Goal: Navigation & Orientation: Go to known website

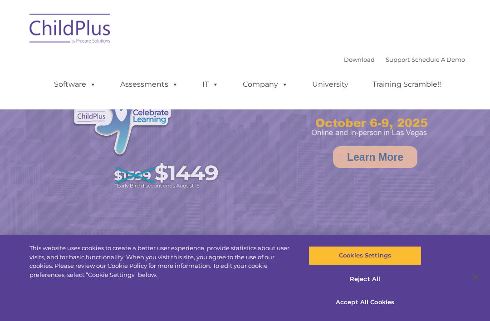
select select "MEDIUM"
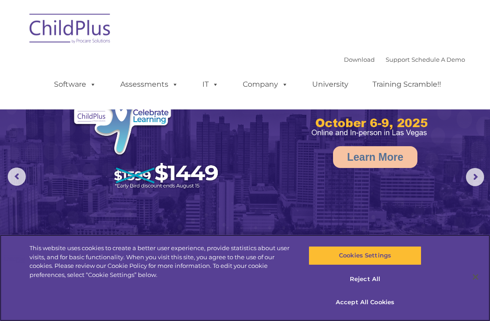
click at [383, 305] on button "Accept All Cookies" at bounding box center [364, 302] width 112 height 19
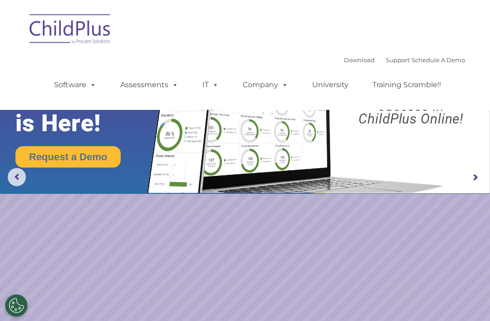
click at [88, 35] on img at bounding box center [70, 29] width 91 height 45
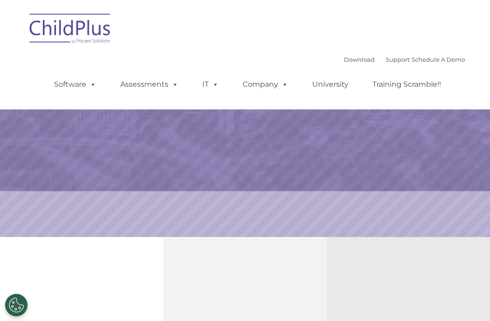
select select "MEDIUM"
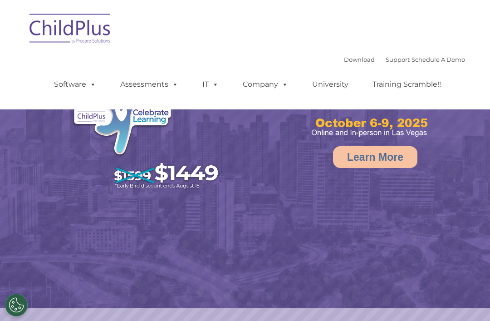
select select "MEDIUM"
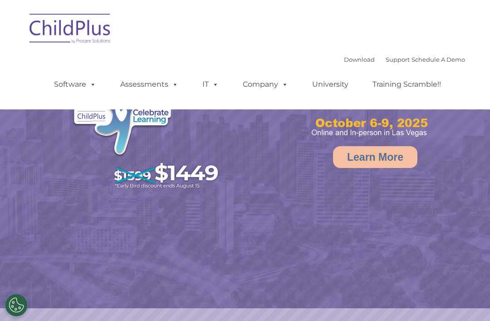
select select "MEDIUM"
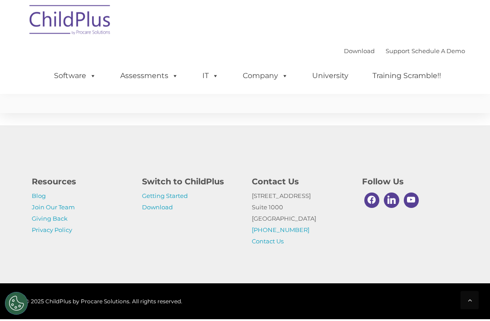
scroll to position [1283, 0]
